Goal: Information Seeking & Learning: Learn about a topic

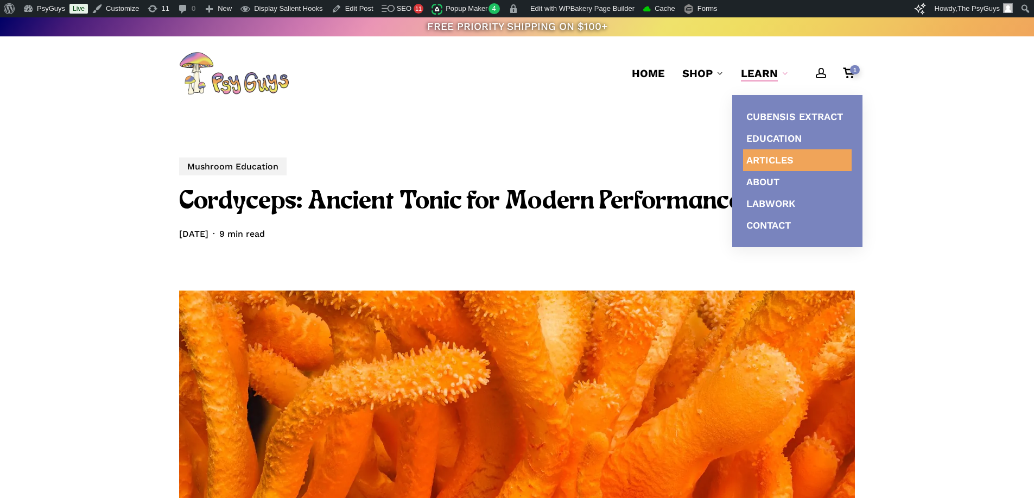
click at [758, 157] on span "Articles" at bounding box center [769, 159] width 47 height 11
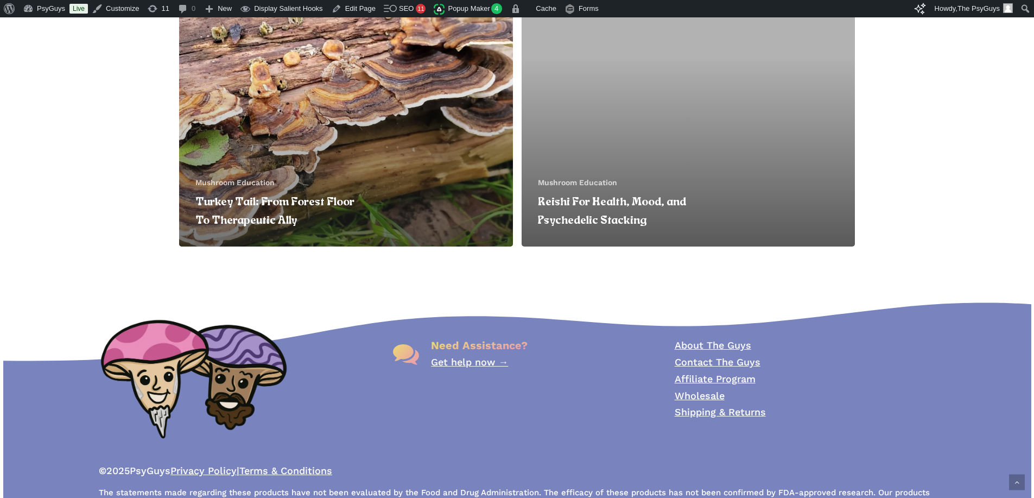
scroll to position [595, 0]
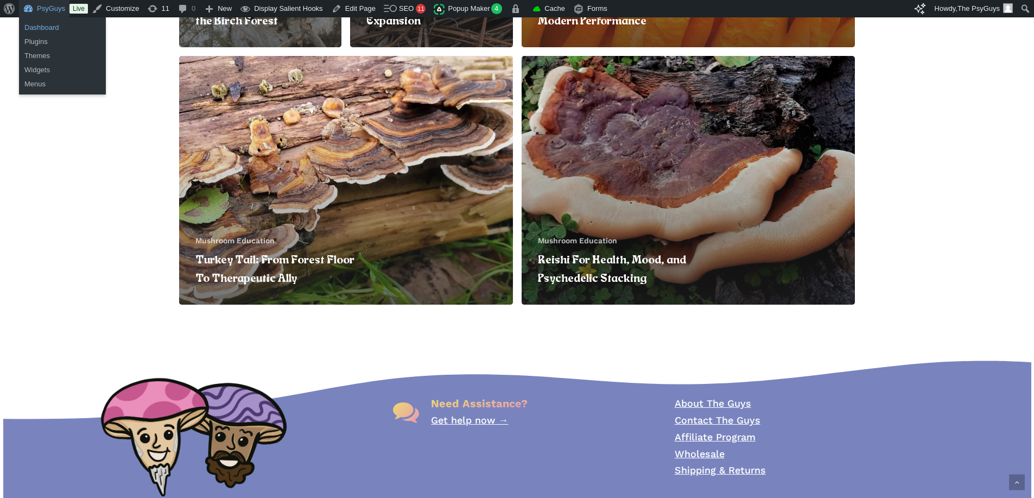
click at [47, 23] on link "Dashboard" at bounding box center [62, 28] width 87 height 14
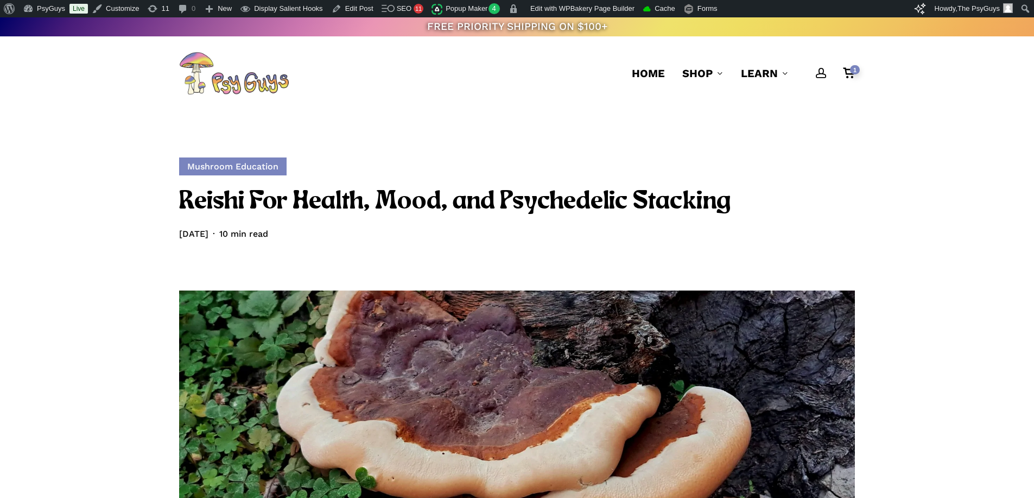
click at [262, 169] on link "Mushroom Education" at bounding box center [232, 166] width 107 height 18
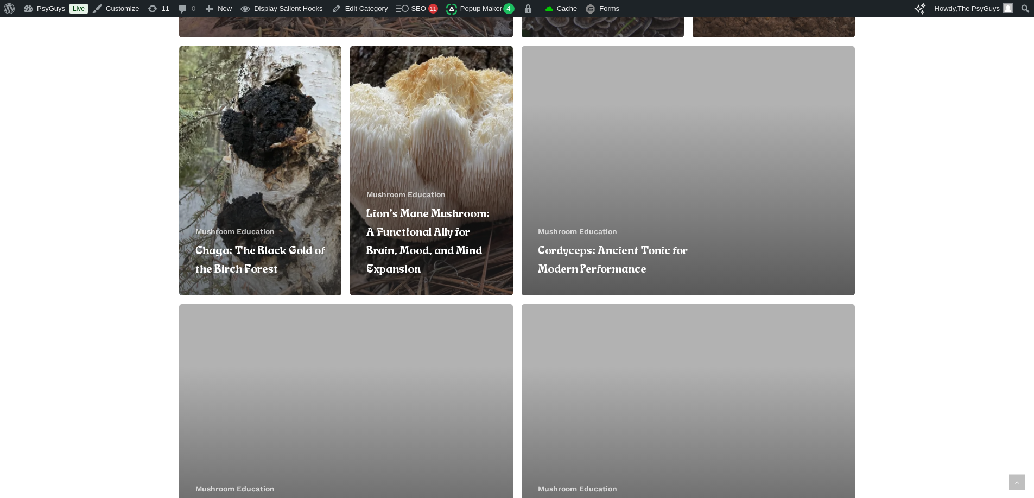
scroll to position [434, 0]
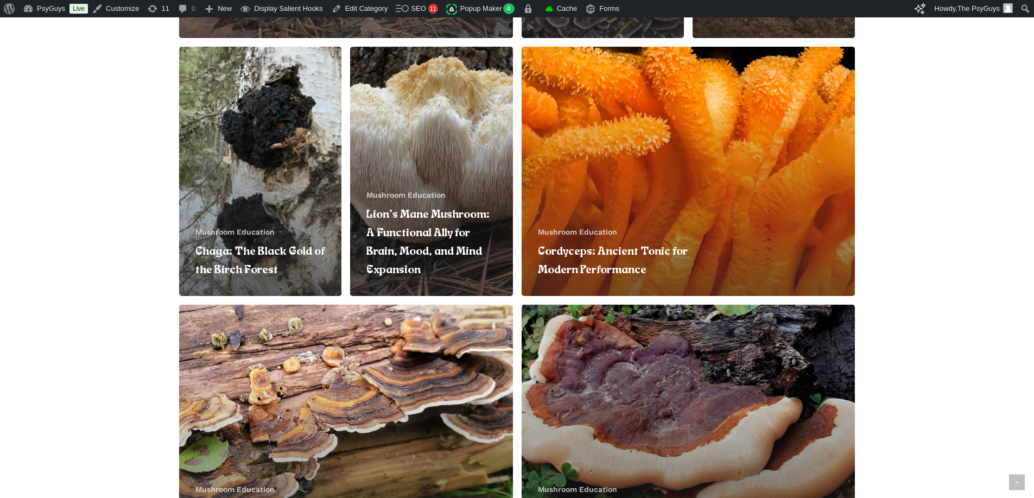
click at [608, 158] on link "Cordyceps: Ancient Tonic for Modern Performance" at bounding box center [688, 171] width 334 height 249
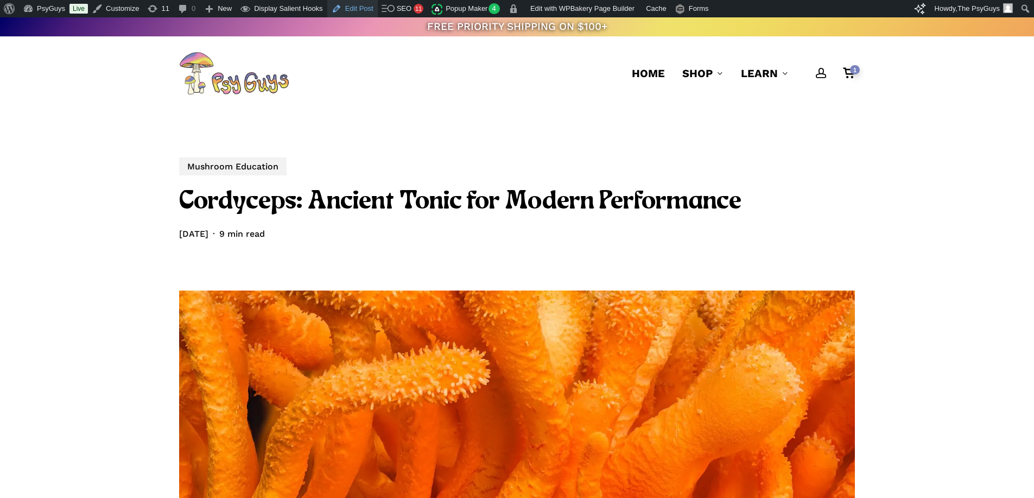
click at [343, 12] on link "Edit Post" at bounding box center [352, 8] width 50 height 17
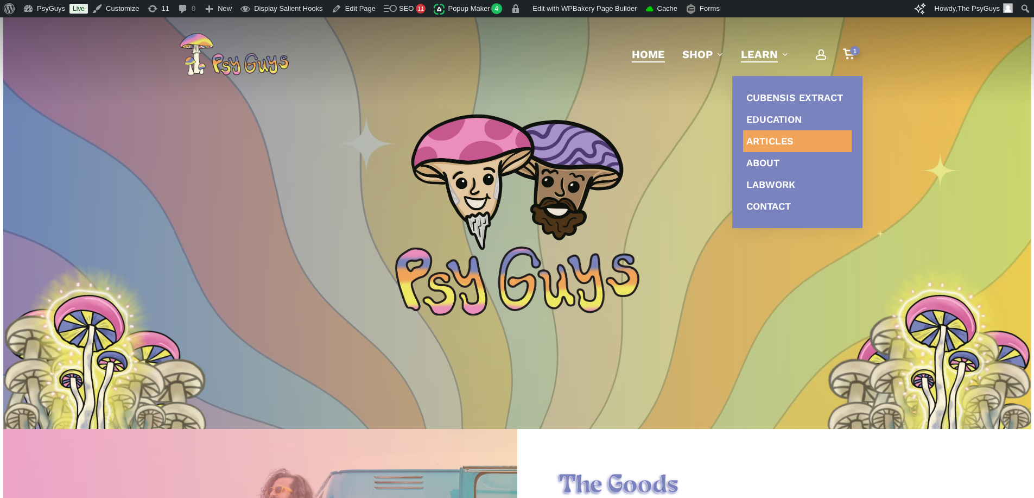
click at [766, 141] on span "Articles" at bounding box center [769, 140] width 47 height 11
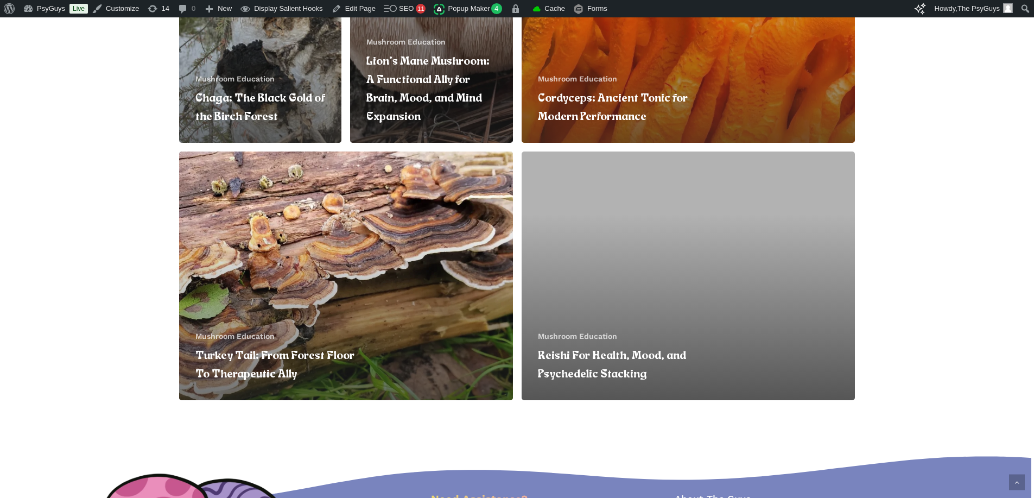
scroll to position [324, 0]
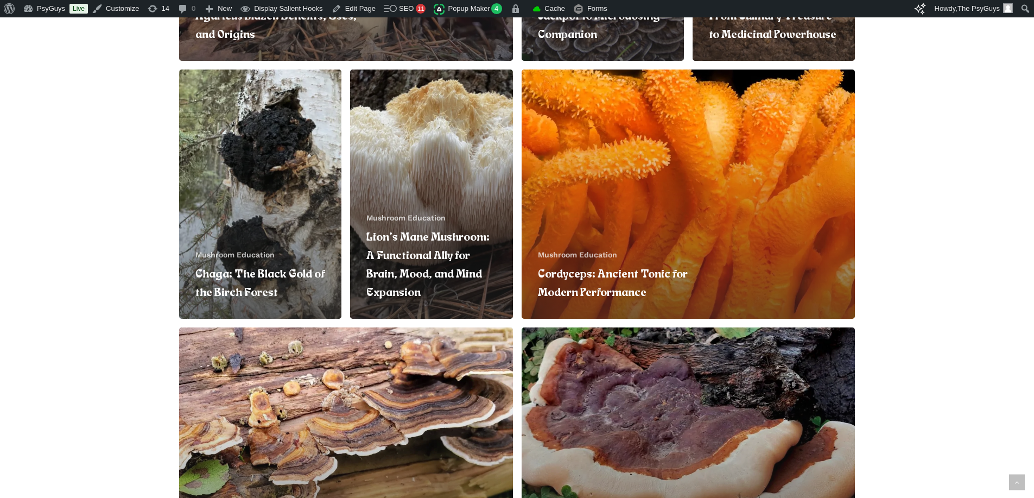
click at [665, 197] on link "Cordyceps: Ancient Tonic for Modern Performance" at bounding box center [688, 193] width 334 height 249
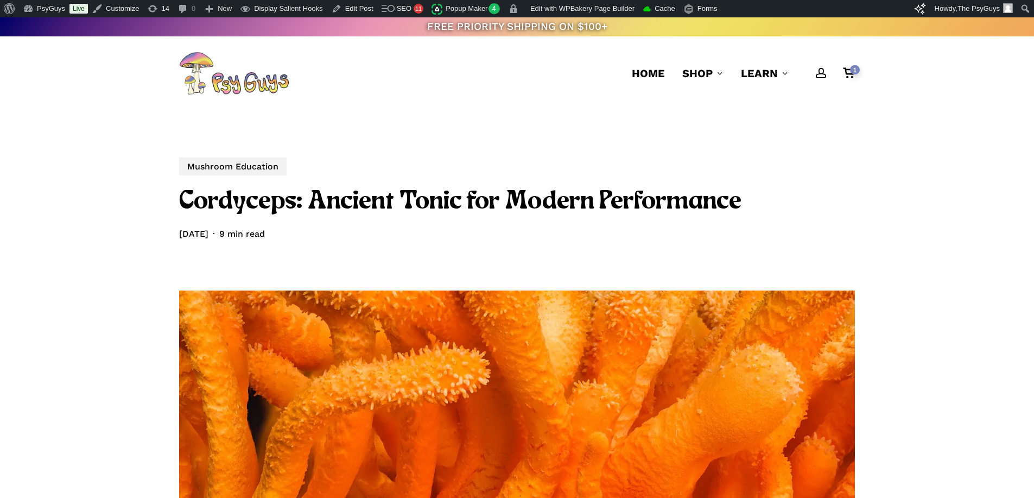
click at [229, 203] on h1 "Cordyceps: Ancient Tonic for Modern Performance" at bounding box center [516, 202] width 675 height 33
copy h1 "Cordyceps"
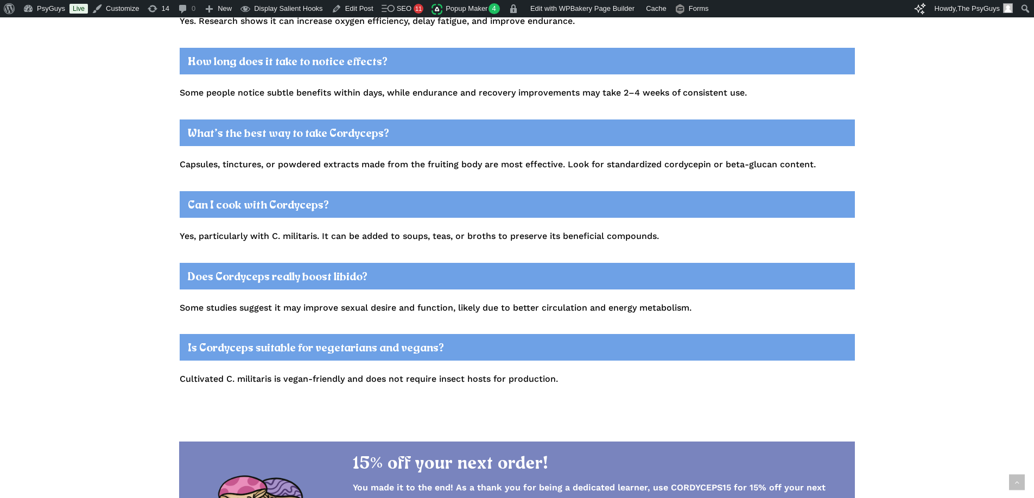
scroll to position [3581, 0]
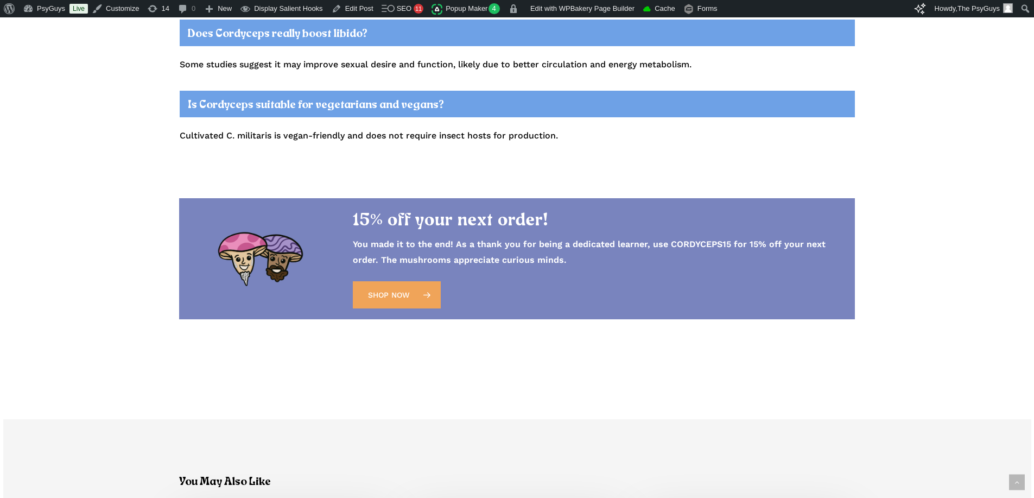
click at [650, 41] on link "Purge cache for this page only" at bounding box center [692, 42] width 106 height 14
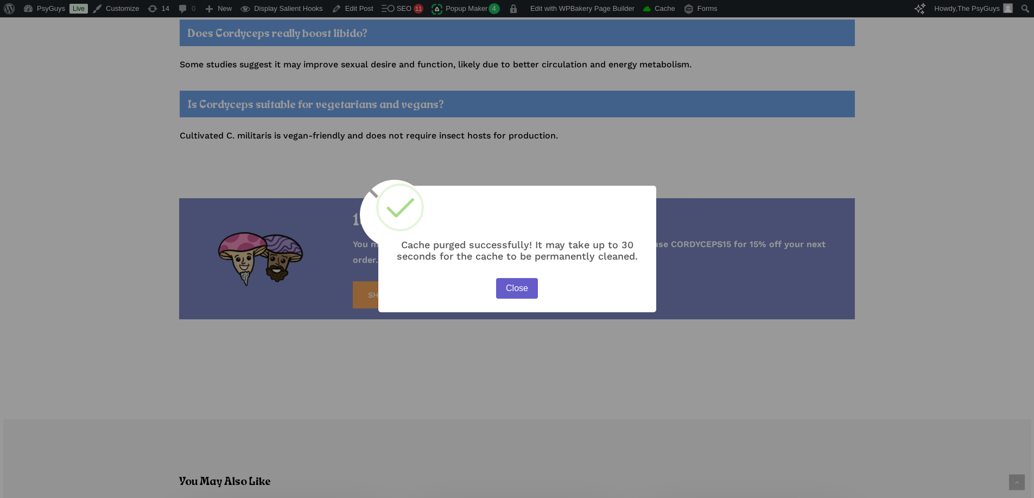
click at [513, 291] on button "Close" at bounding box center [516, 288] width 41 height 21
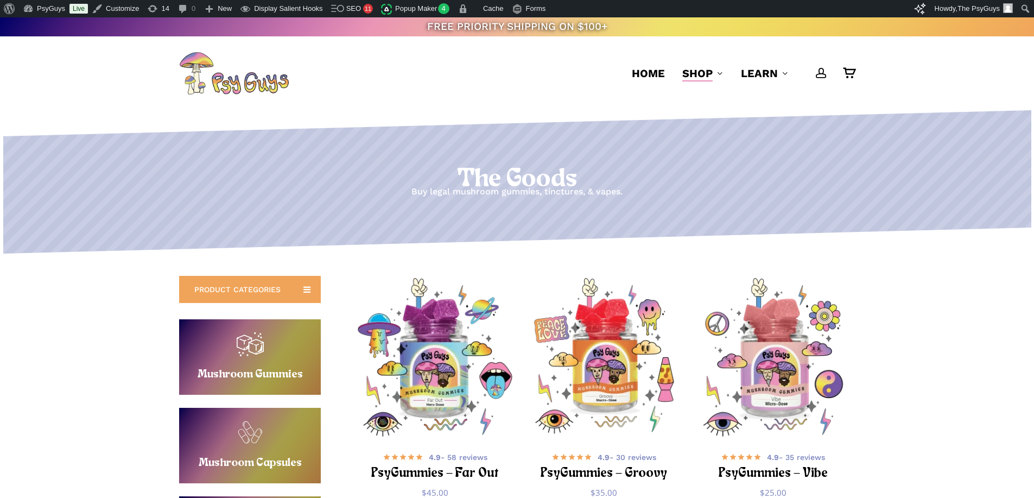
click at [537, 170] on h1 "The Goods" at bounding box center [516, 179] width 1033 height 30
click at [637, 176] on h1 "The Goods" at bounding box center [516, 179] width 1033 height 30
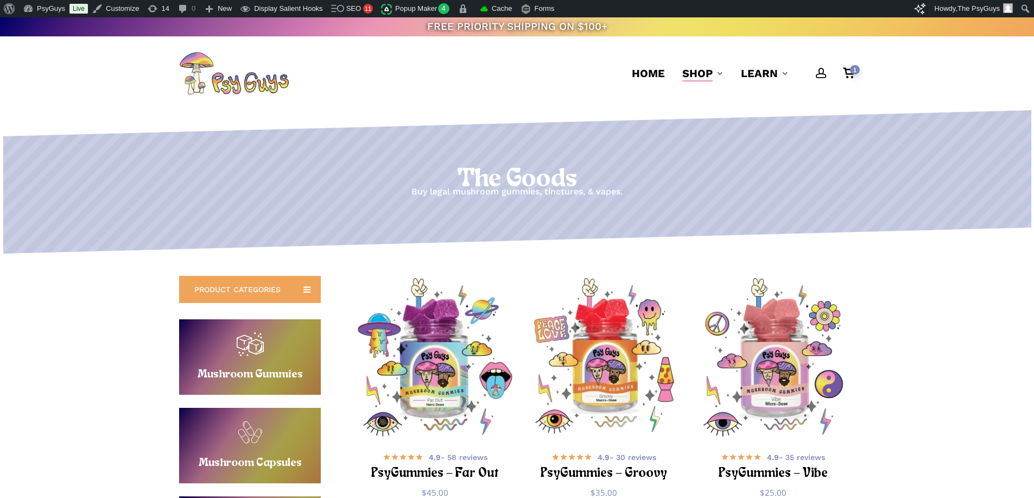
click at [547, 180] on h1 "The Goods" at bounding box center [516, 179] width 1033 height 30
click at [557, 189] on p "Buy legal mushroom gummies, tinctures, & vapes." at bounding box center [516, 192] width 1033 height 16
click at [451, 192] on p "Buy legal mushroom gummies, tinctures, & vapes." at bounding box center [516, 192] width 1033 height 16
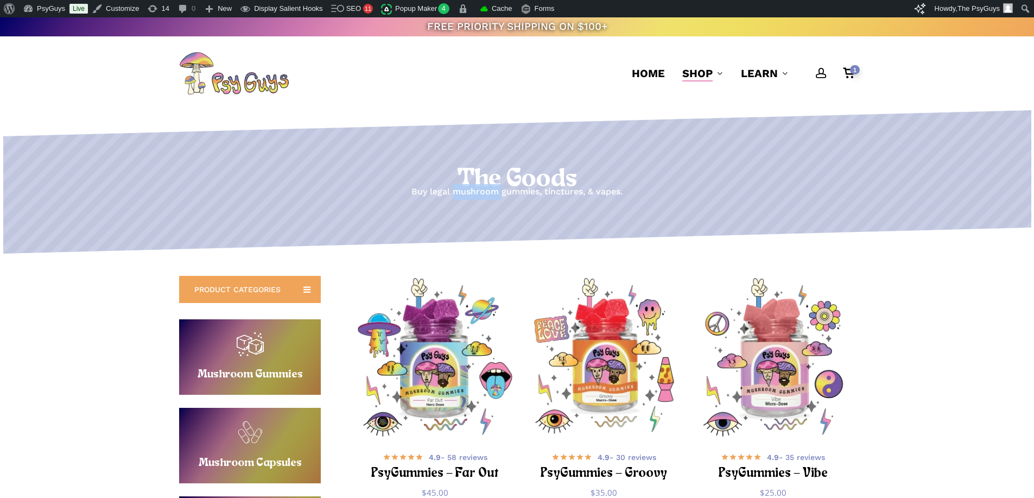
click at [451, 192] on p "Buy legal mushroom gummies, tinctures, & vapes." at bounding box center [516, 192] width 1033 height 16
click at [469, 165] on h1 "The Goods" at bounding box center [516, 179] width 1033 height 30
click at [363, 79] on div "account 1 Menu Home Shop Gummies Capsules Chocolates Tinctures Vapes View All L…" at bounding box center [516, 73] width 675 height 74
